Goal: Task Accomplishment & Management: Manage account settings

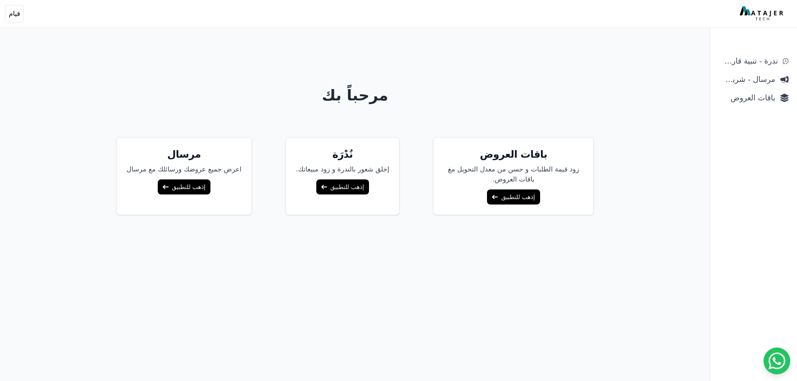
click at [500, 194] on link "إذهب للتطبيق" at bounding box center [513, 196] width 53 height 15
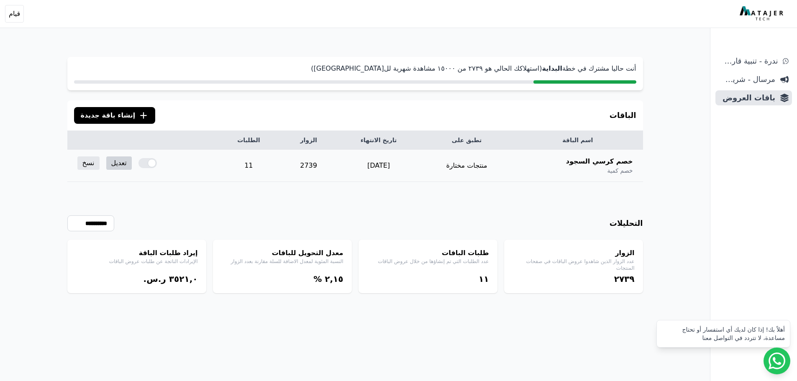
click at [123, 166] on link "تعديل" at bounding box center [119, 162] width 26 height 13
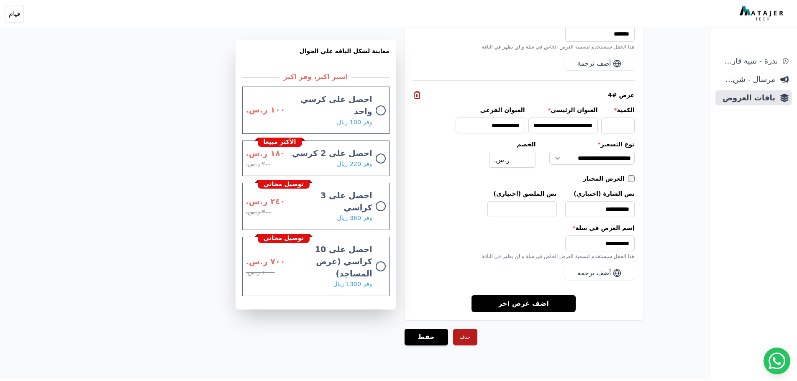
scroll to position [1296, 0]
